Goal: Information Seeking & Learning: Learn about a topic

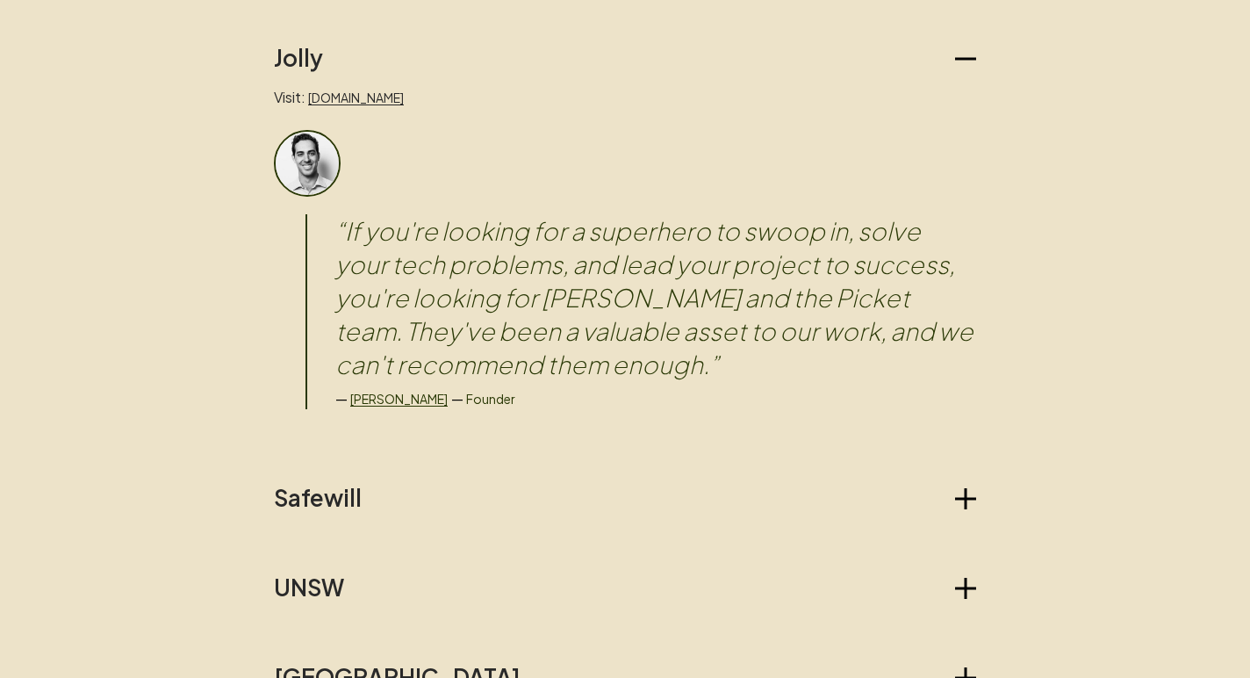
click at [312, 477] on div "Jolly Visit: [DOMAIN_NAME] “ If you're looking for a superhero to swoop in, sol…" at bounding box center [625, 457] width 702 height 826
click at [312, 493] on h2 "Safewill" at bounding box center [318, 498] width 88 height 28
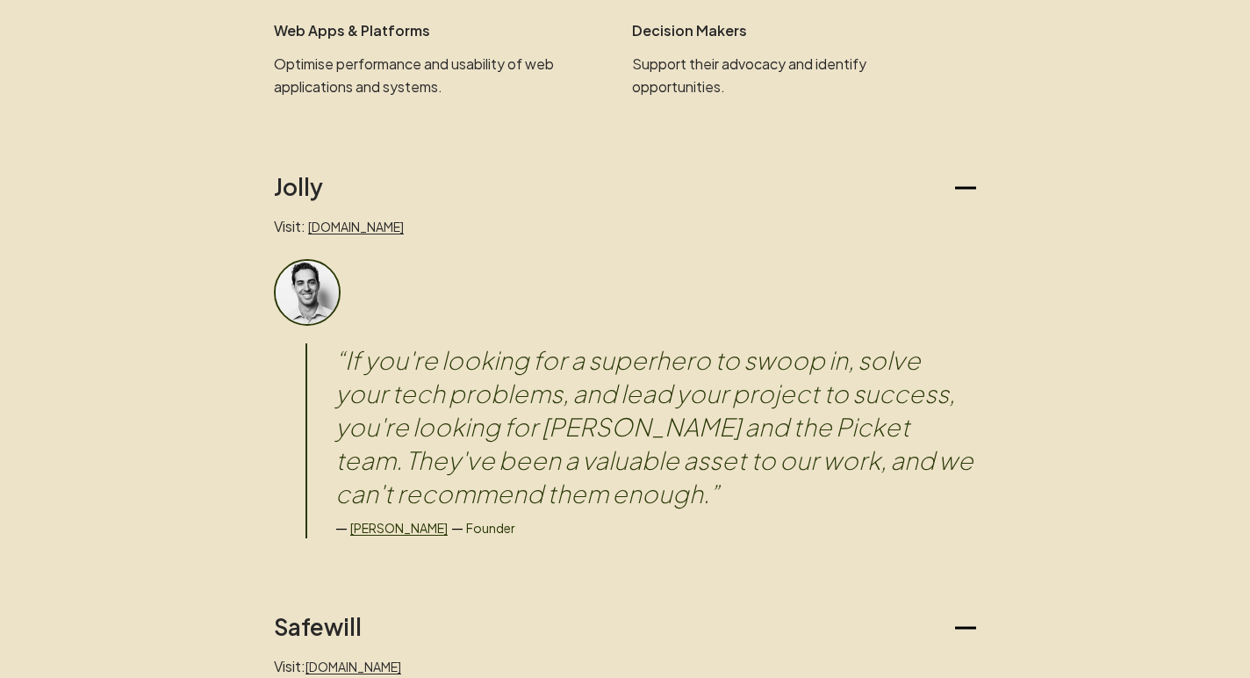
scroll to position [1329, 0]
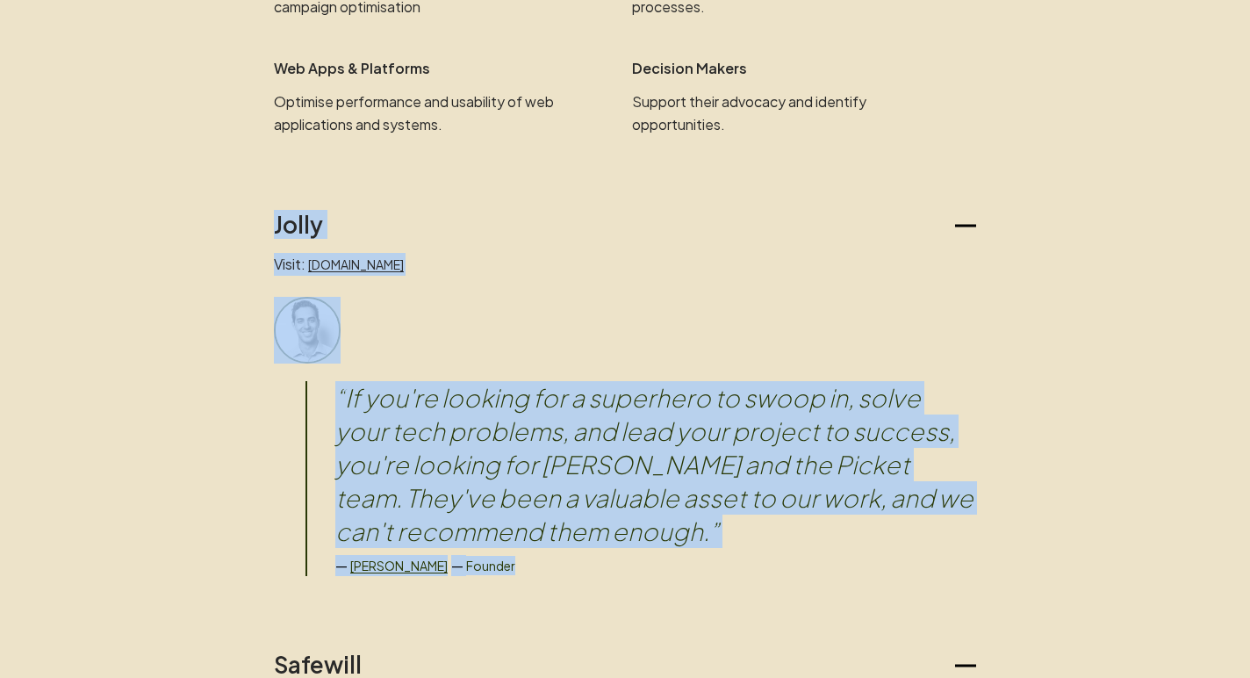
drag, startPoint x: 234, startPoint y: 209, endPoint x: 526, endPoint y: 558, distance: 454.9
click at [526, 558] on main "Picket For those who seek validation. What we do We are a technical team who he…" at bounding box center [625, 414] width 1250 height 3439
copy div "Jolly Visit: [DOMAIN_NAME] “ If you're looking for a superhero to swoop in, sol…"
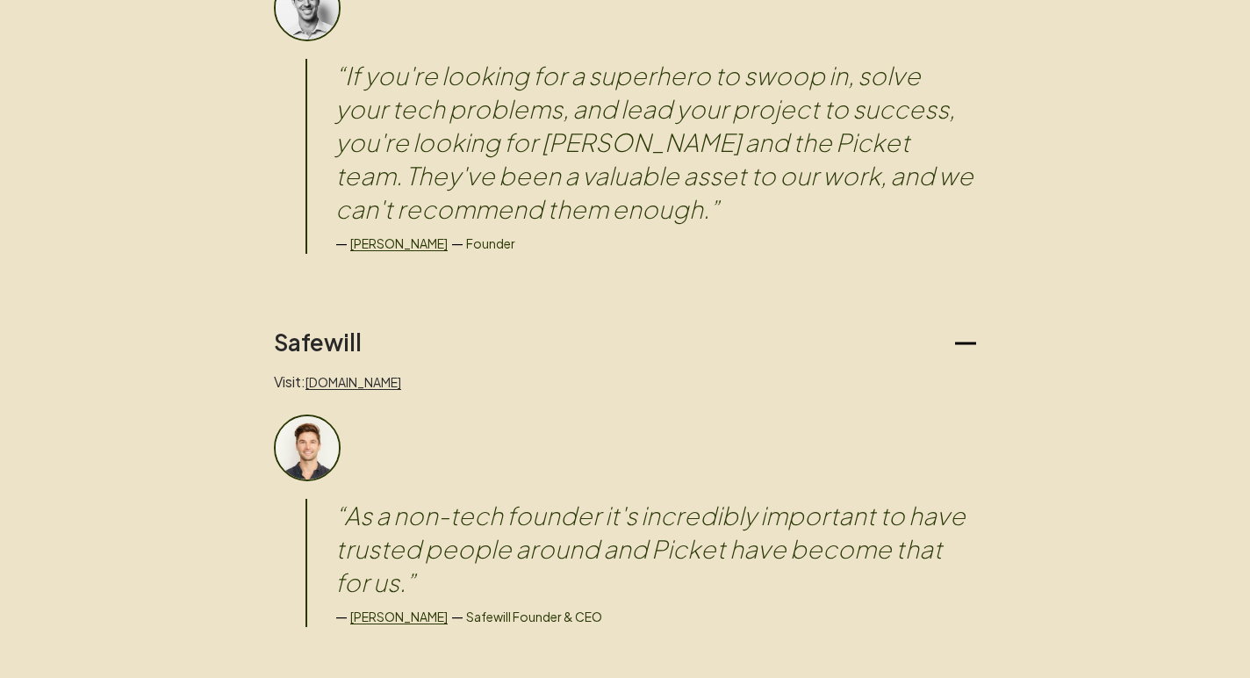
click at [227, 286] on main "Picket For those who seek validation. What we do We are a technical team who he…" at bounding box center [625, 92] width 1250 height 3439
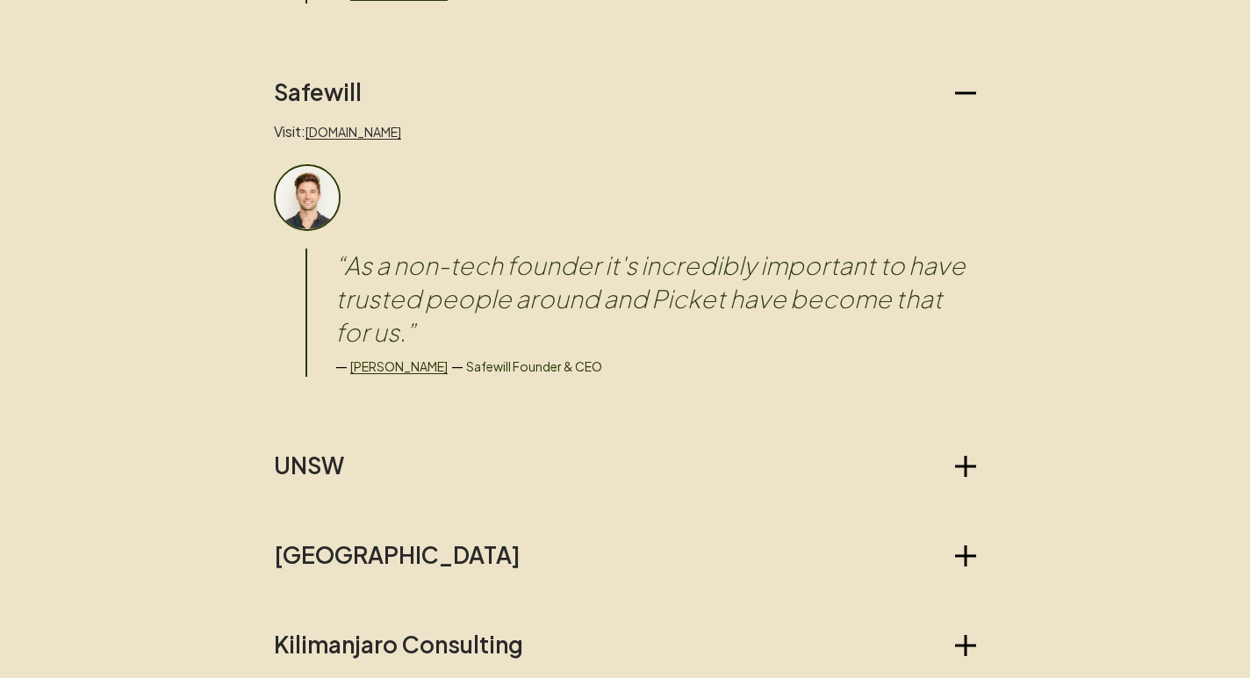
scroll to position [1890, 0]
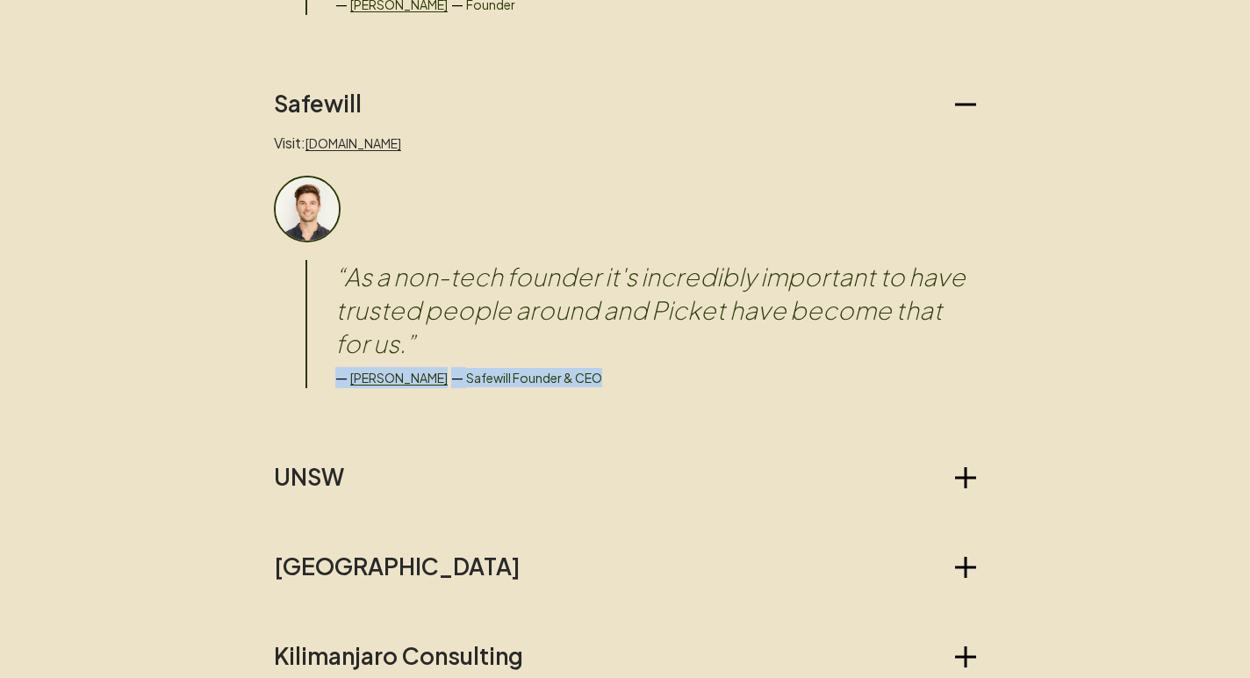
drag, startPoint x: 611, startPoint y: 378, endPoint x: 331, endPoint y: 382, distance: 280.1
click at [331, 382] on div "“ As a non-tech founder it's incredibly important to have trusted people around…" at bounding box center [641, 324] width 671 height 128
copy div "— [PERSON_NAME] — Safewill Founder & CEO"
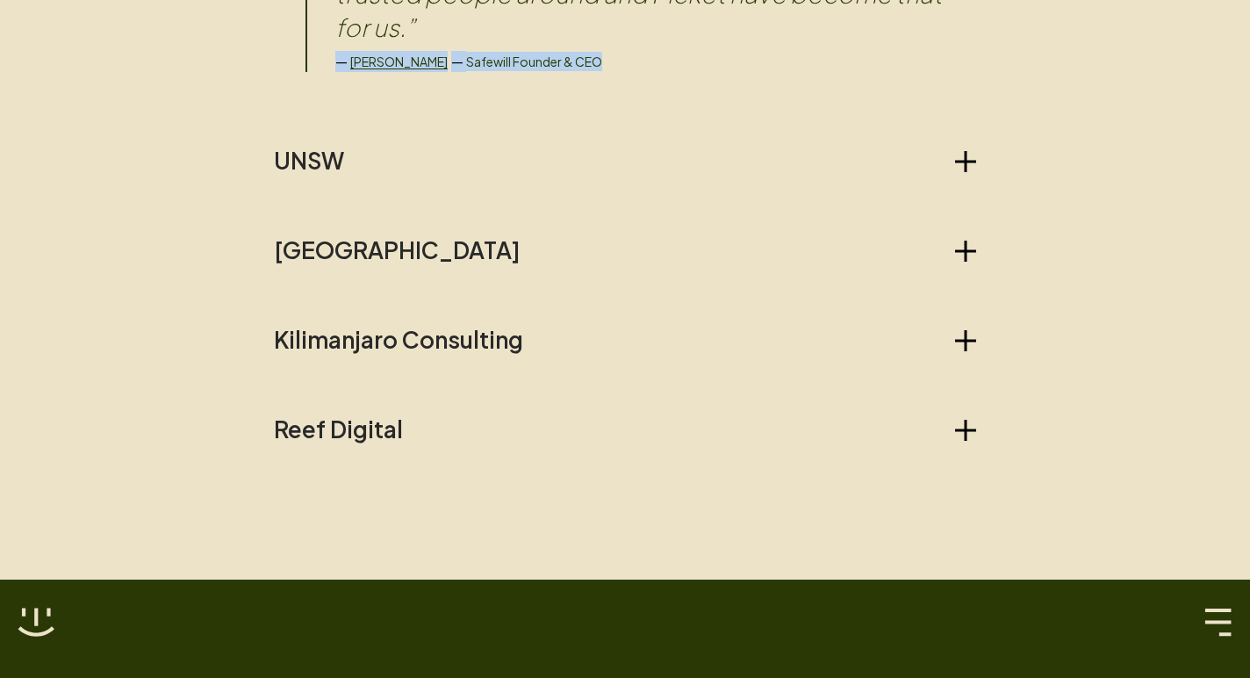
scroll to position [2211, 0]
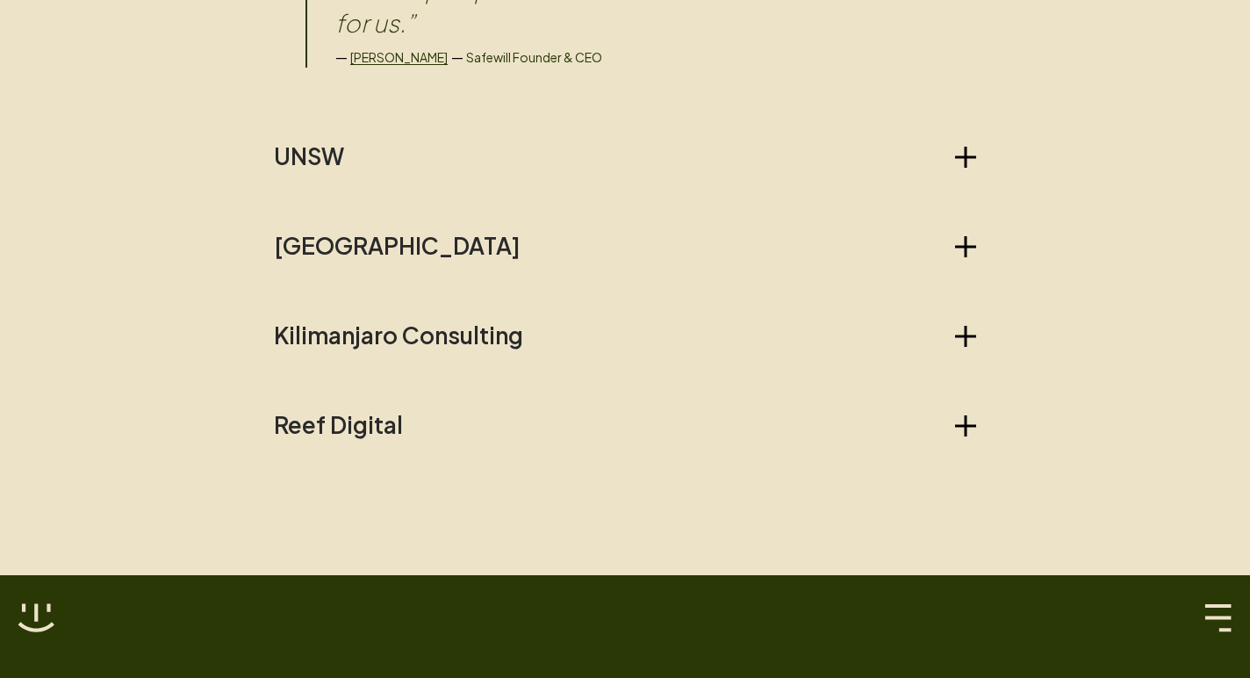
click at [317, 145] on h2 "UNSW" at bounding box center [309, 156] width 70 height 28
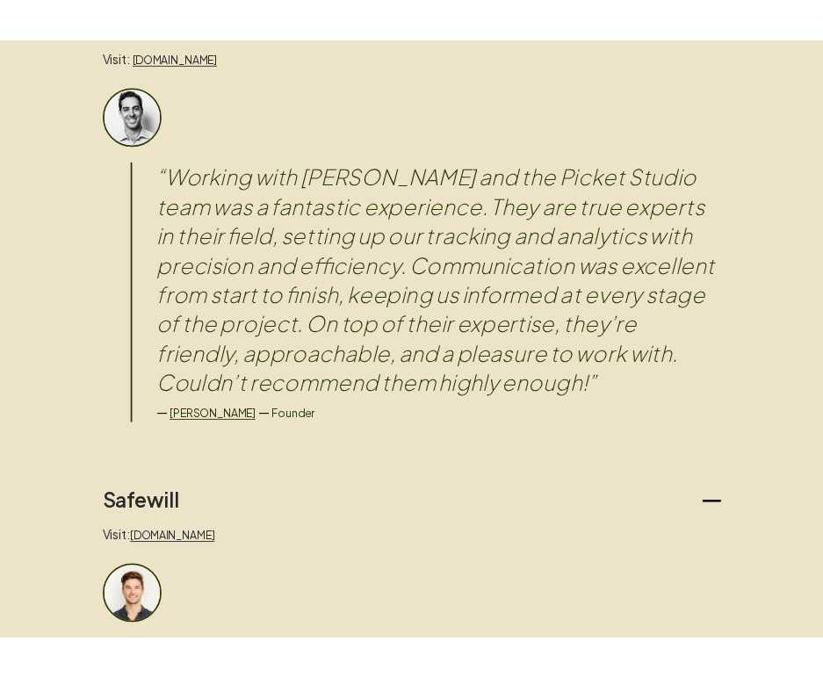
scroll to position [1568, 0]
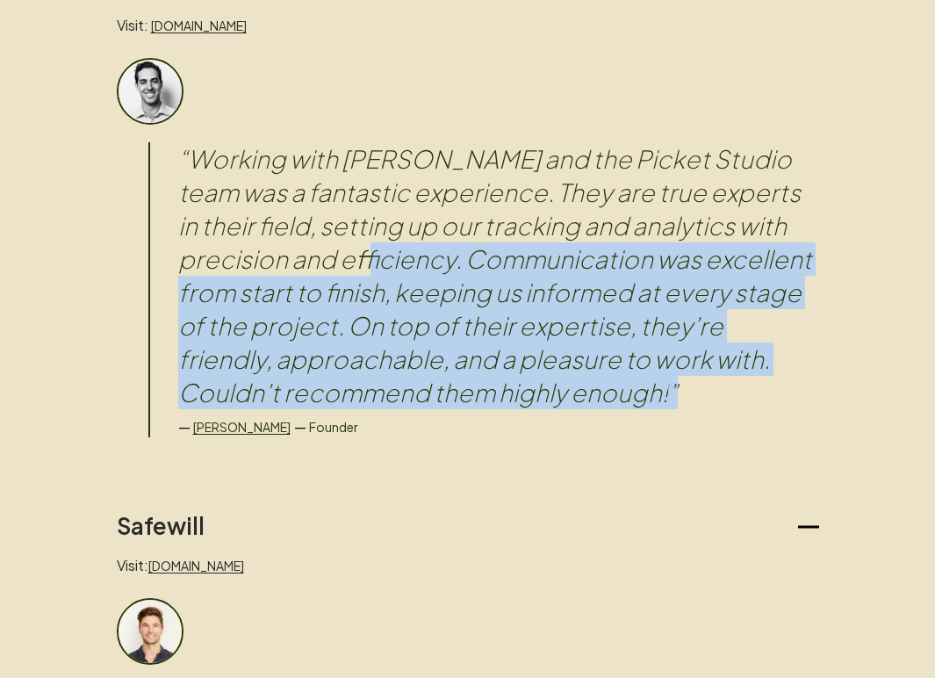
drag, startPoint x: 306, startPoint y: 259, endPoint x: 587, endPoint y: 389, distance: 309.5
click at [587, 389] on blockquote "“ Working with [PERSON_NAME] and the Picket Studio team was a fantastic experie…" at bounding box center [498, 275] width 641 height 267
